Goal: Task Accomplishment & Management: Manage account settings

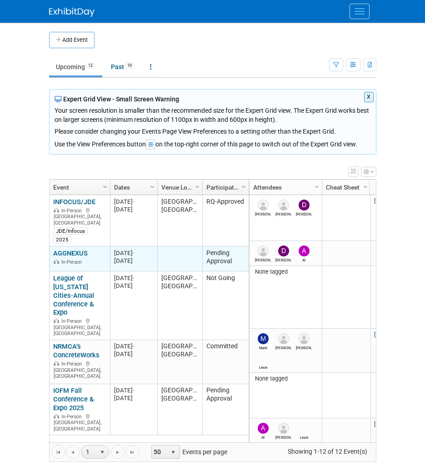
click at [69, 249] on link "AGGNEXUS" at bounding box center [70, 253] width 35 height 8
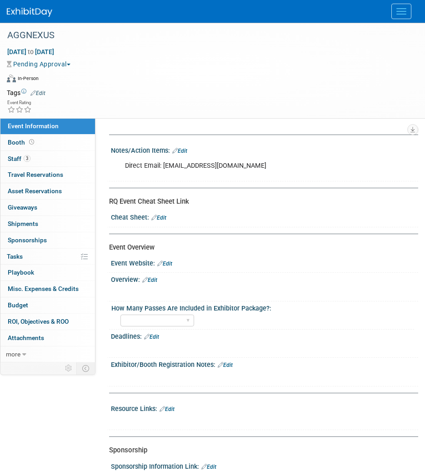
click at [66, 62] on button "Pending Approval" at bounding box center [40, 64] width 67 height 9
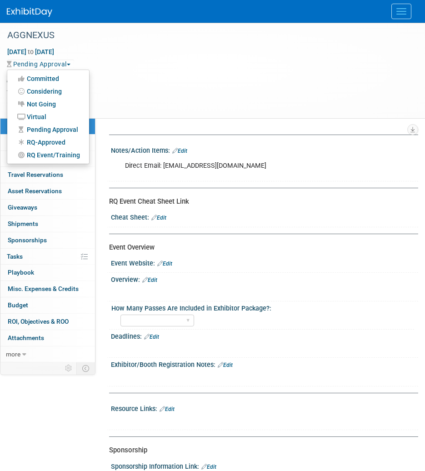
click at [62, 80] on link "Committed" at bounding box center [48, 78] width 82 height 13
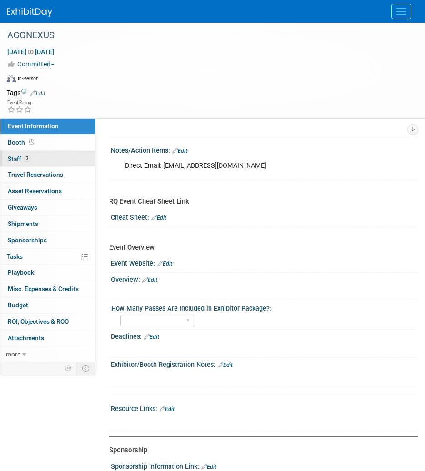
click at [27, 159] on span "3" at bounding box center [27, 158] width 7 height 7
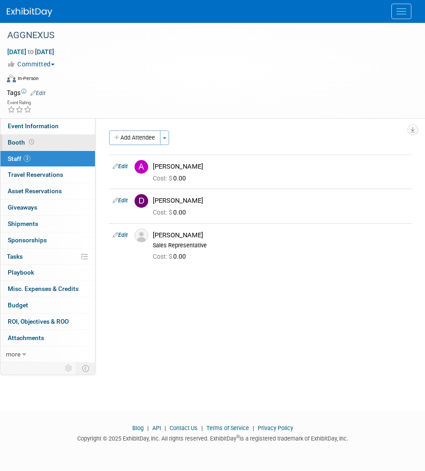
click at [37, 145] on link "Booth" at bounding box center [47, 143] width 95 height 16
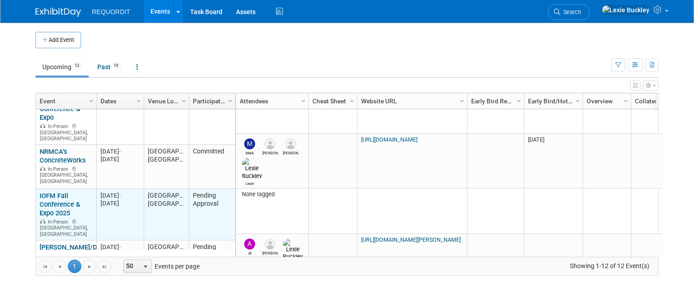
scroll to position [55, 0]
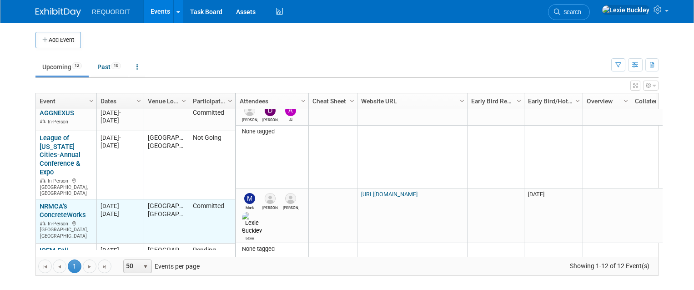
click at [53, 202] on link "NRMCA’s ConcreteWorks" at bounding box center [63, 210] width 46 height 17
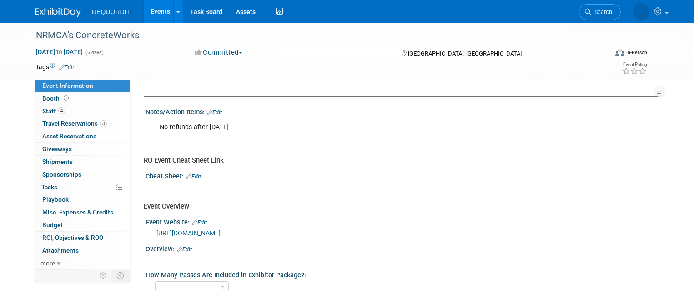
click at [144, 48] on div "Oct 9, 2025 to Oct 14, 2025 (6 days)" at bounding box center [106, 51] width 143 height 9
click at [77, 104] on link "Booth" at bounding box center [82, 98] width 95 height 12
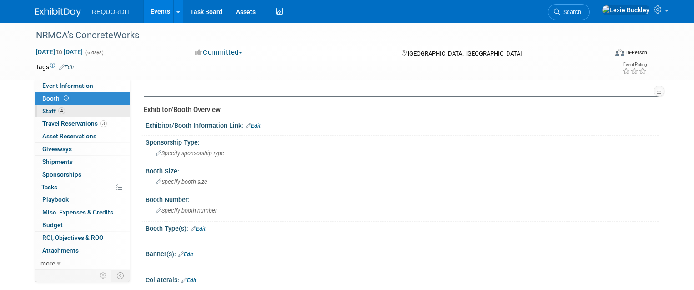
click at [74, 111] on link "4 Staff 4" at bounding box center [82, 111] width 95 height 12
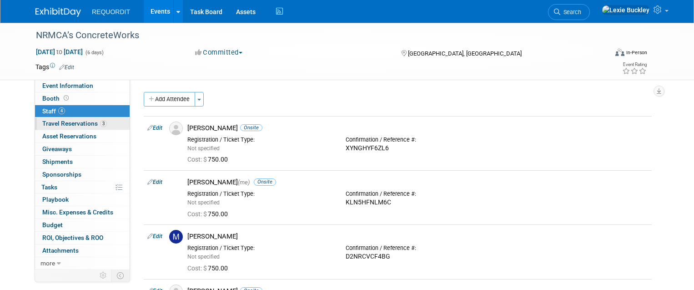
click at [67, 127] on link "3 Travel Reservations 3" at bounding box center [82, 123] width 95 height 12
